Goal: Navigation & Orientation: Go to known website

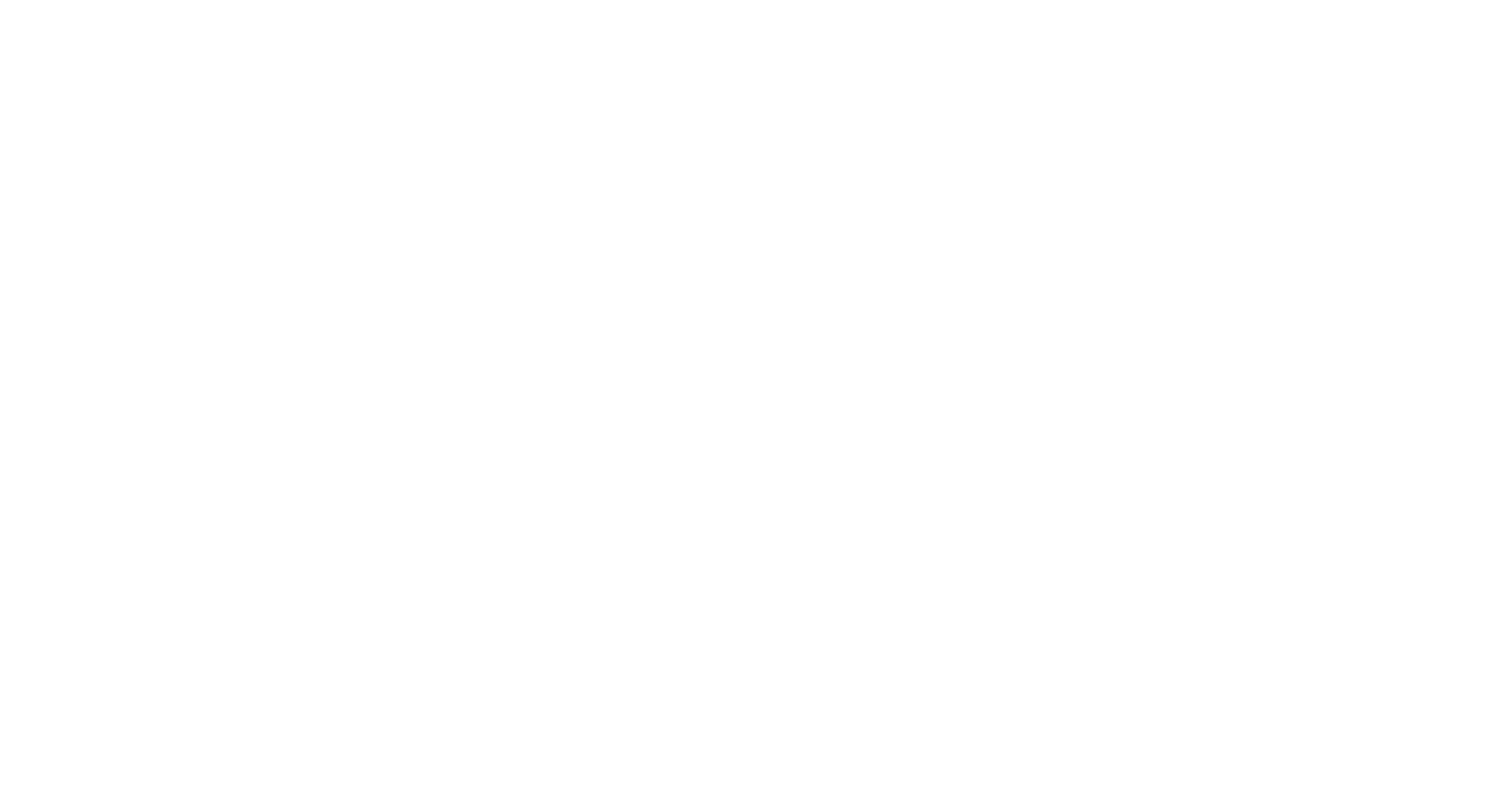
click at [0, 0] on input "text" at bounding box center [0, 0] width 0 height 0
type input "[PERSON_NAME][EMAIL_ADDRESS][DOMAIN_NAME]"
click at [0, 0] on input "Sign In" at bounding box center [0, 0] width 0 height 0
